Goal: Information Seeking & Learning: Check status

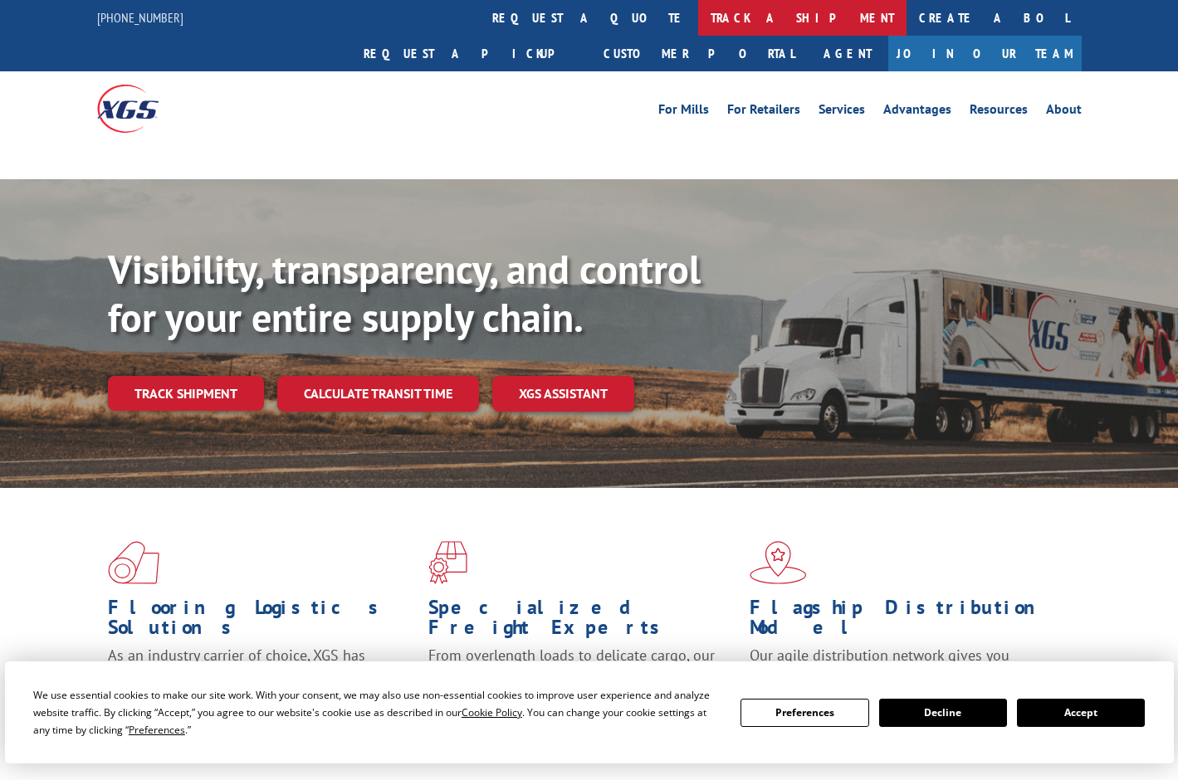
click at [698, 21] on link "track a shipment" at bounding box center [802, 18] width 208 height 36
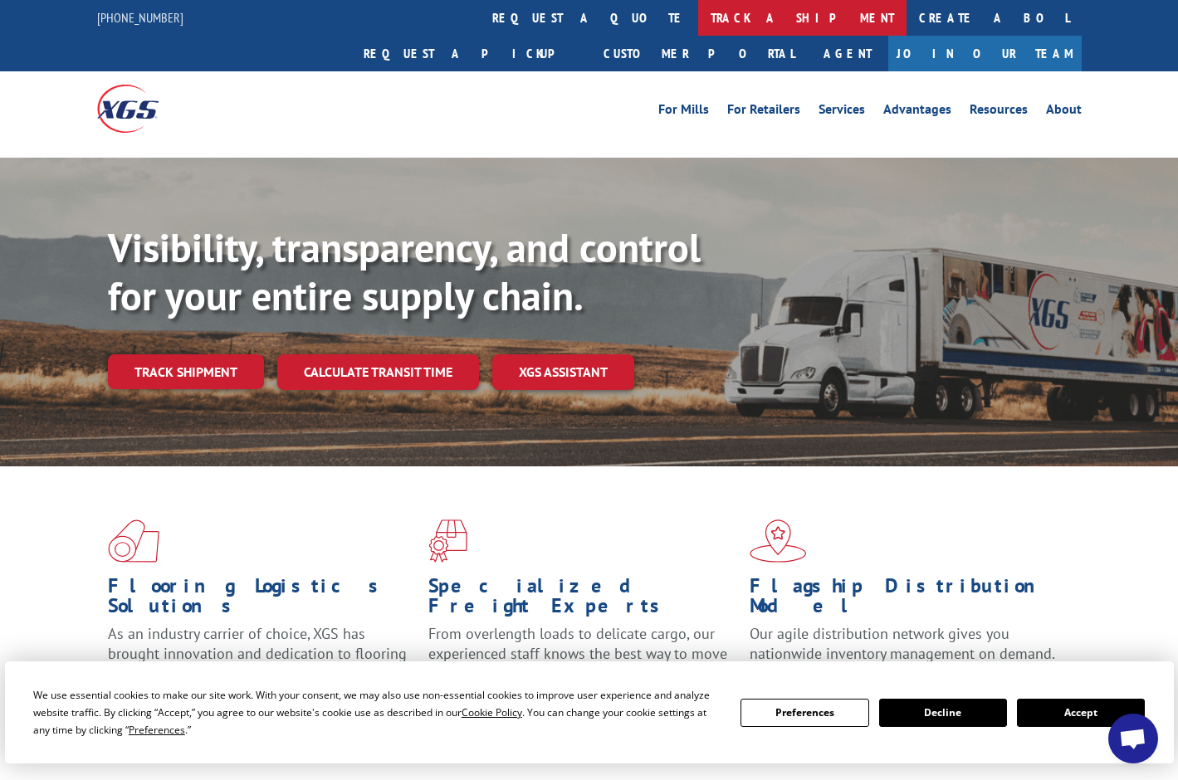
click at [698, 21] on link "track a shipment" at bounding box center [802, 18] width 208 height 36
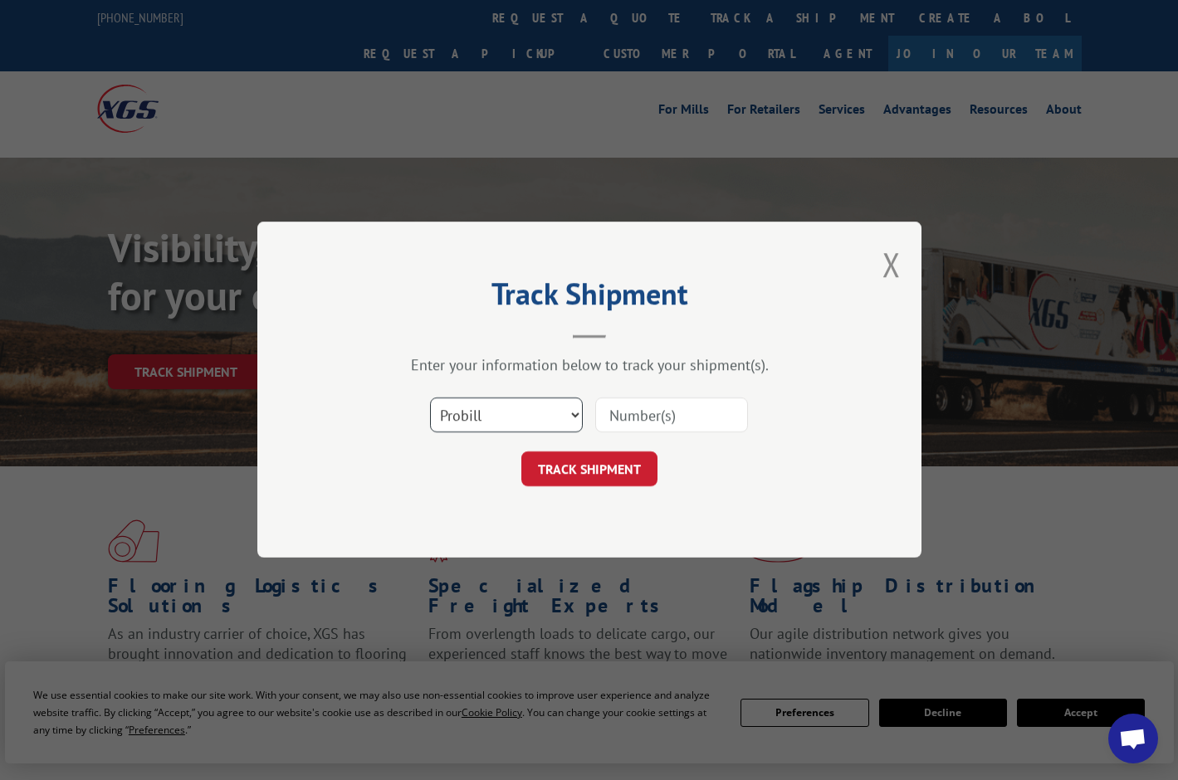
select select "bol"
click at [643, 417] on input at bounding box center [671, 416] width 153 height 35
paste input "744094"
type input "744094"
click at [593, 476] on button "TRACK SHIPMENT" at bounding box center [589, 470] width 136 height 35
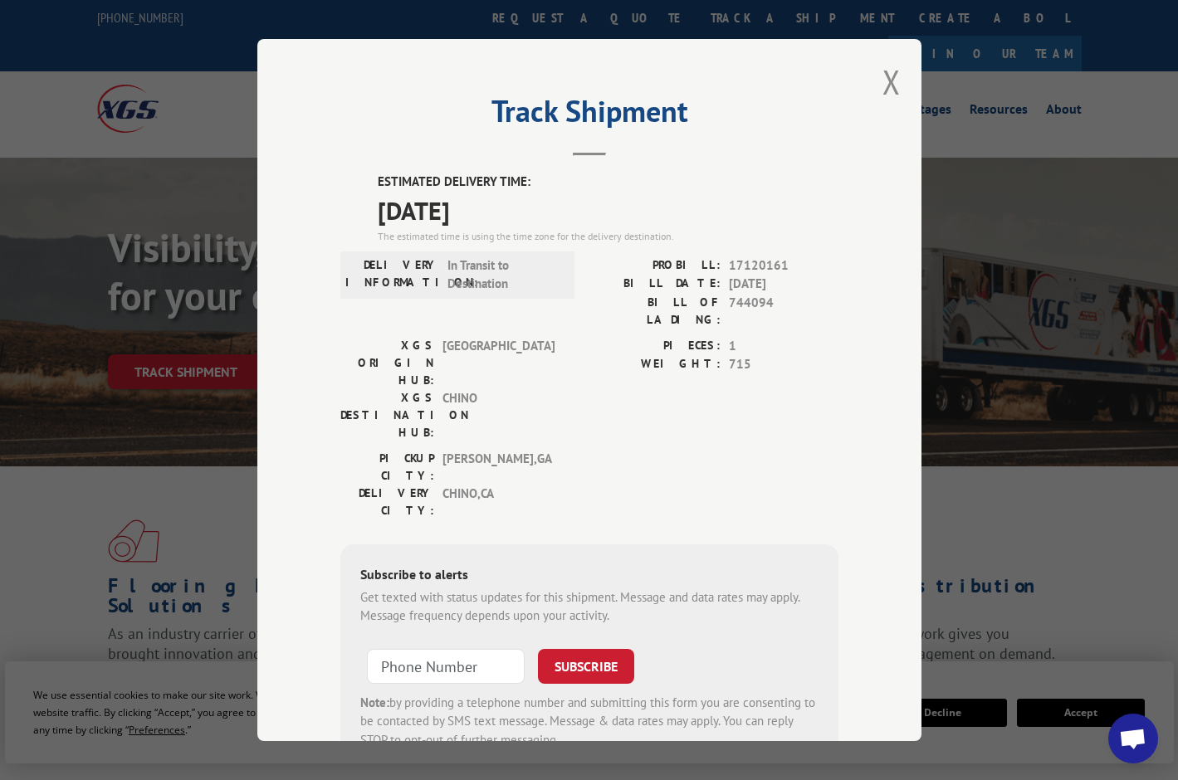
click at [675, 365] on div "PIECES: 1 WEIGHT: 715" at bounding box center [714, 393] width 249 height 113
click at [889, 77] on button "Close modal" at bounding box center [892, 82] width 18 height 44
